Goal: Check status: Check status

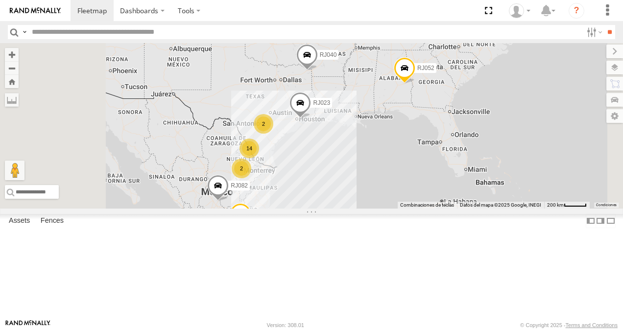
click at [76, 28] on input "text" at bounding box center [305, 32] width 555 height 14
type input "**"
click at [604, 25] on input "**" at bounding box center [609, 32] width 11 height 14
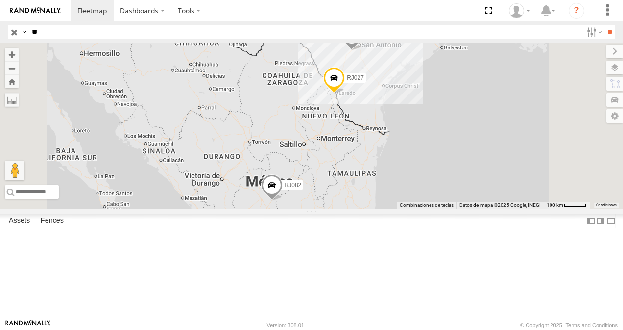
click at [0, 0] on div "RJ082" at bounding box center [0, 0] width 0 height 0
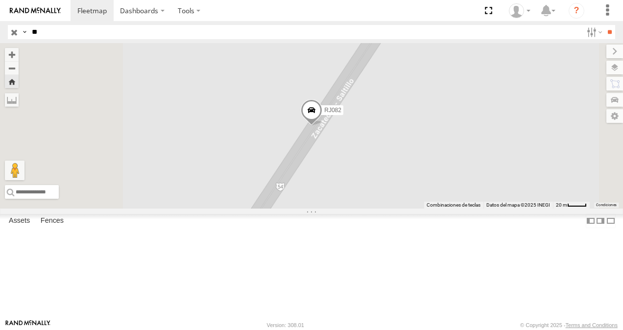
click at [322, 126] on span at bounding box center [312, 113] width 22 height 26
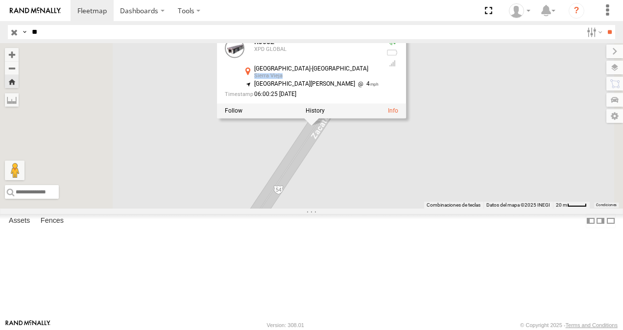
drag, startPoint x: 429, startPoint y: 133, endPoint x: 459, endPoint y: 133, distance: 29.4
click at [379, 81] on div "[GEOGRAPHIC_DATA]-[GEOGRAPHIC_DATA] 23.14081 , -102.42336" at bounding box center [311, 73] width 136 height 15
copy div "Sierra Vieja"
click at [438, 209] on div "RJ082 RJ082 XPD GLOBAL [GEOGRAPHIC_DATA]-[GEOGRAPHIC_DATA] 23.14081 , -102.4233…" at bounding box center [311, 126] width 623 height 166
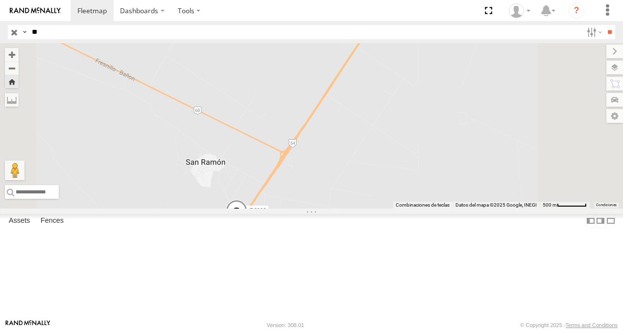
drag, startPoint x: 462, startPoint y: 191, endPoint x: 376, endPoint y: 233, distance: 95.8
click at [376, 209] on div "RJ082" at bounding box center [311, 126] width 623 height 166
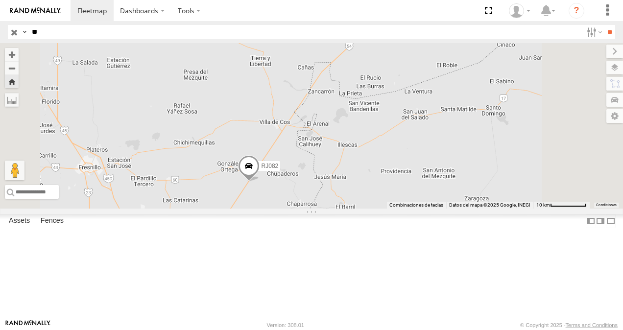
click at [358, 209] on div "RJ082" at bounding box center [311, 126] width 623 height 166
